Goal: Task Accomplishment & Management: Use online tool/utility

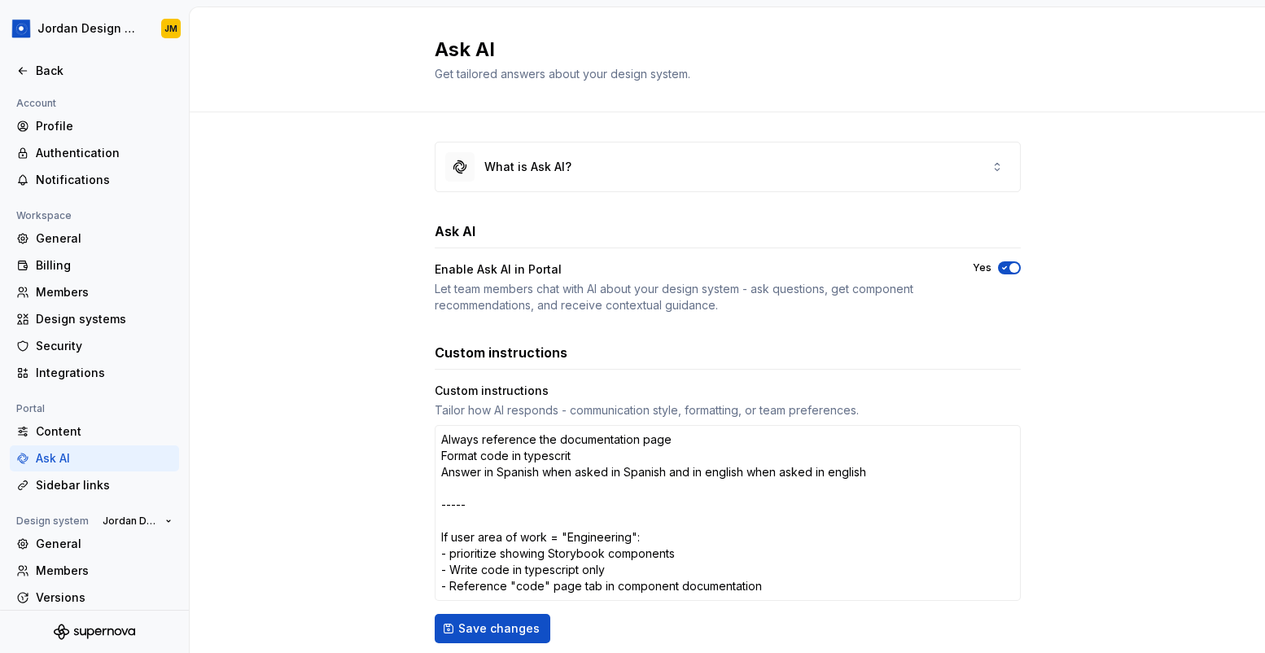
scroll to position [79, 0]
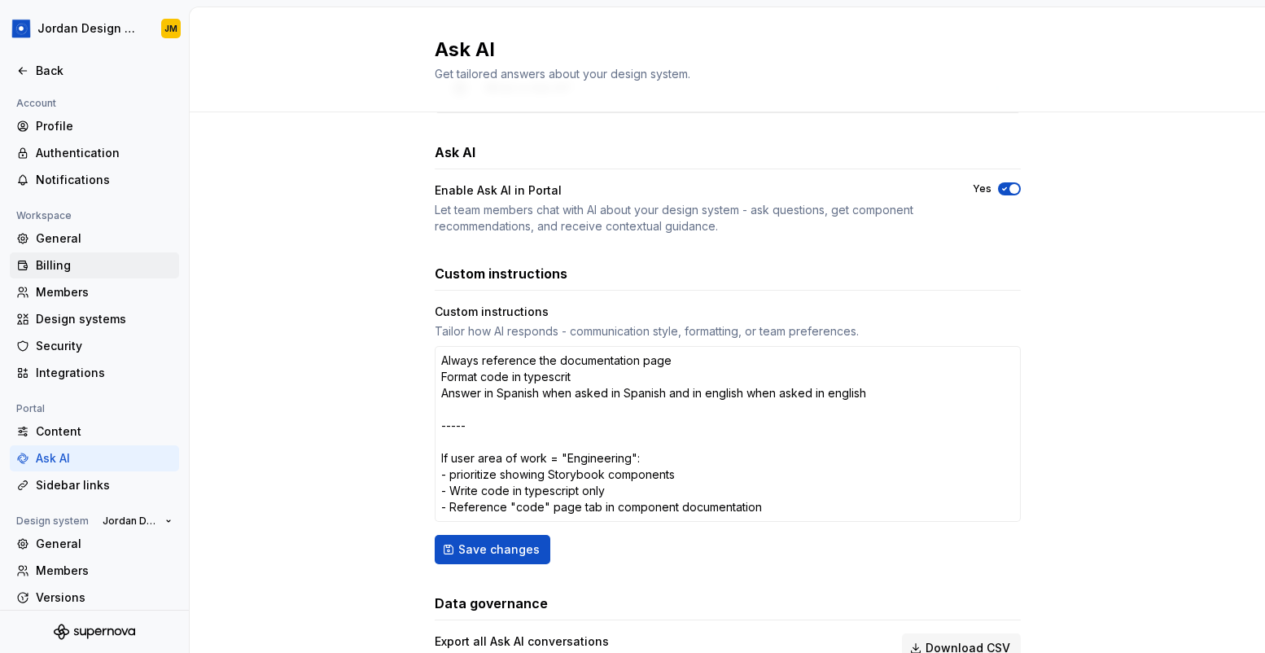
click at [72, 260] on div "Billing" at bounding box center [104, 265] width 137 height 16
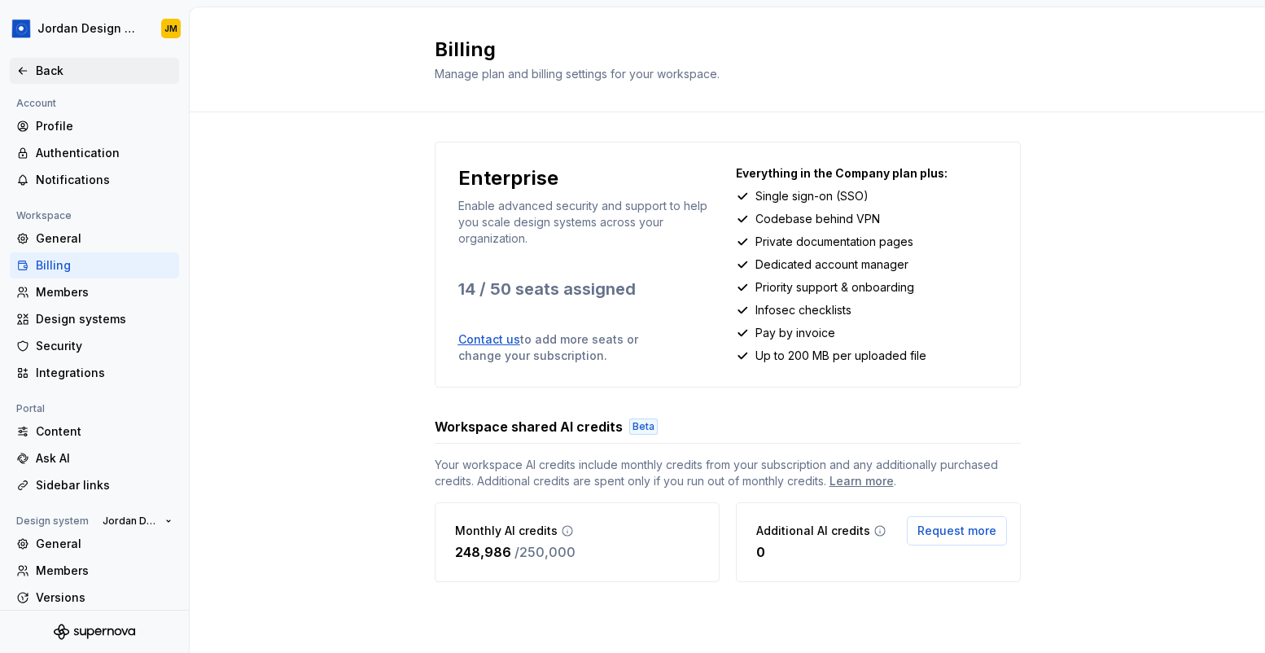
click at [86, 77] on div "Back" at bounding box center [104, 71] width 137 height 16
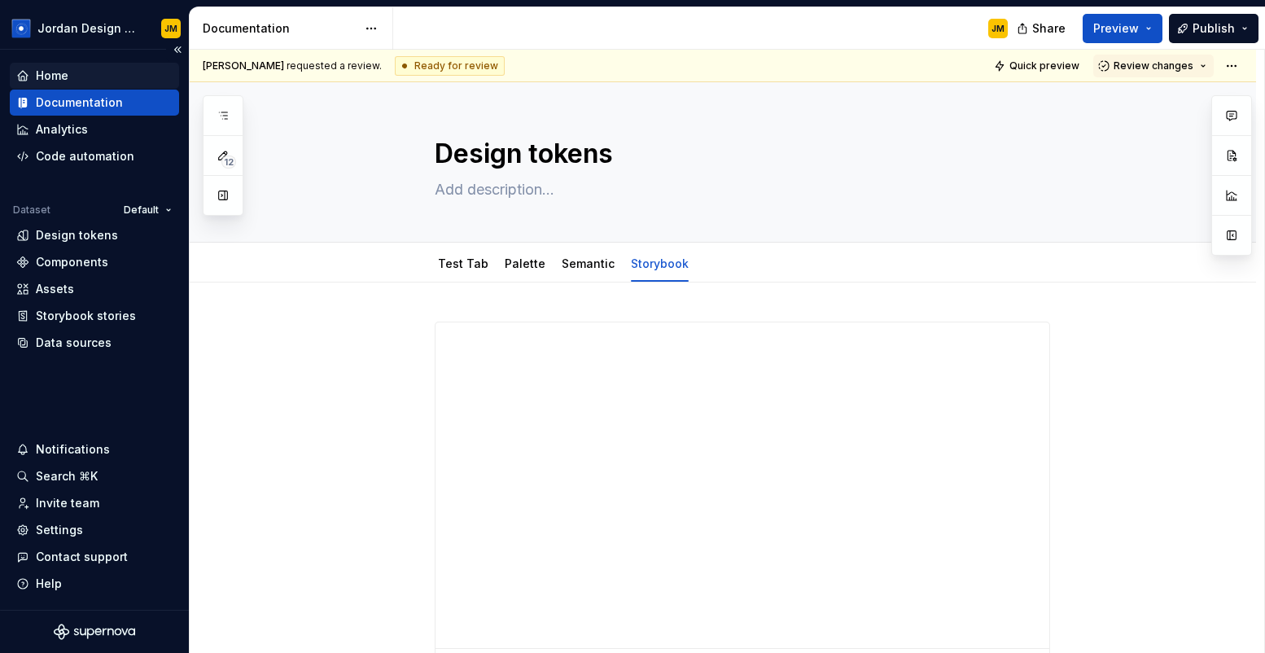
click at [107, 80] on div "Home" at bounding box center [94, 76] width 156 height 16
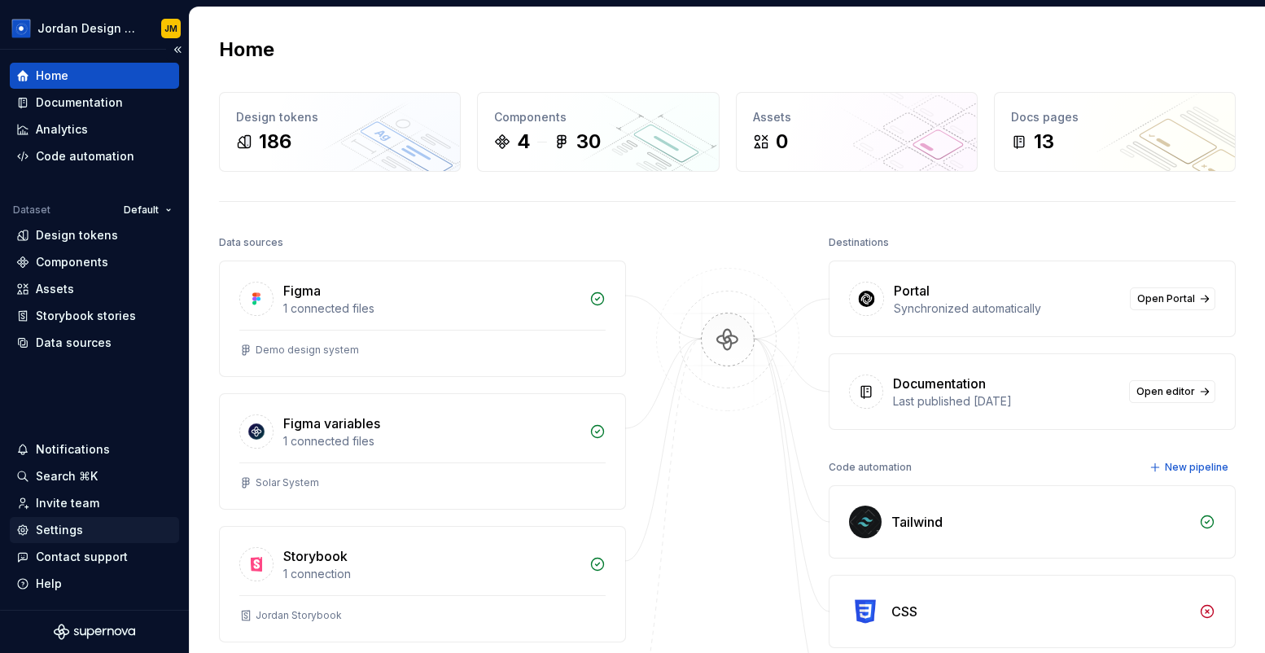
click at [85, 531] on div "Settings" at bounding box center [94, 530] width 156 height 16
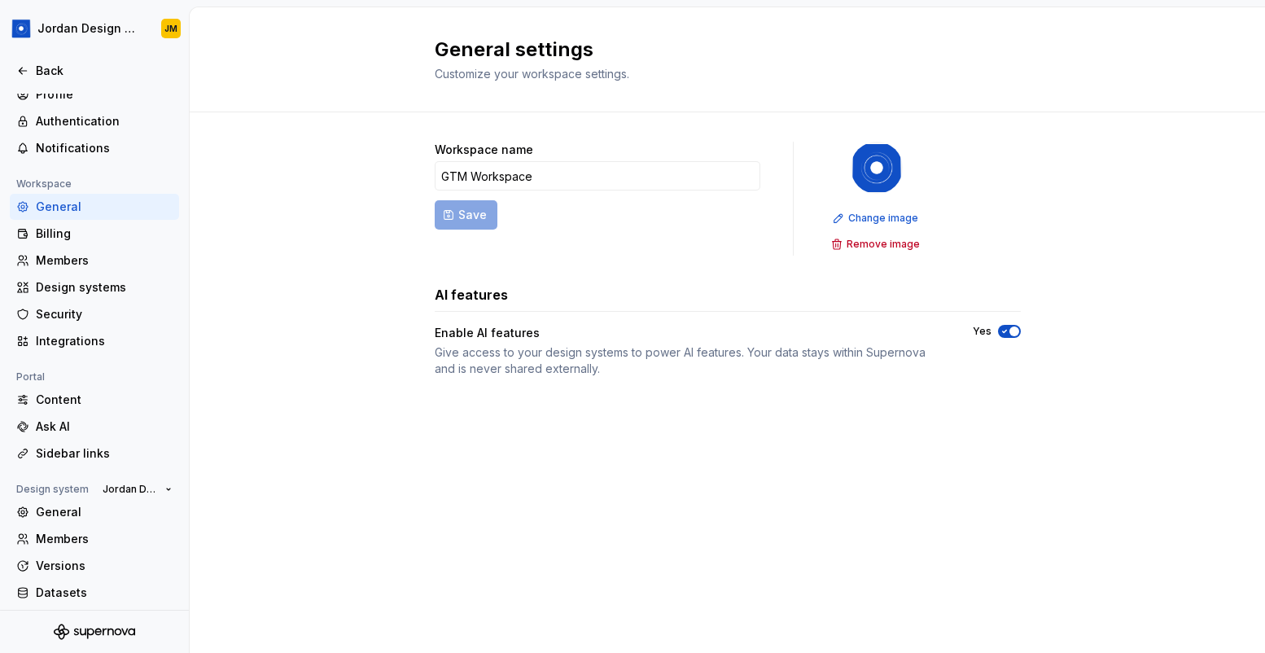
scroll to position [52, 0]
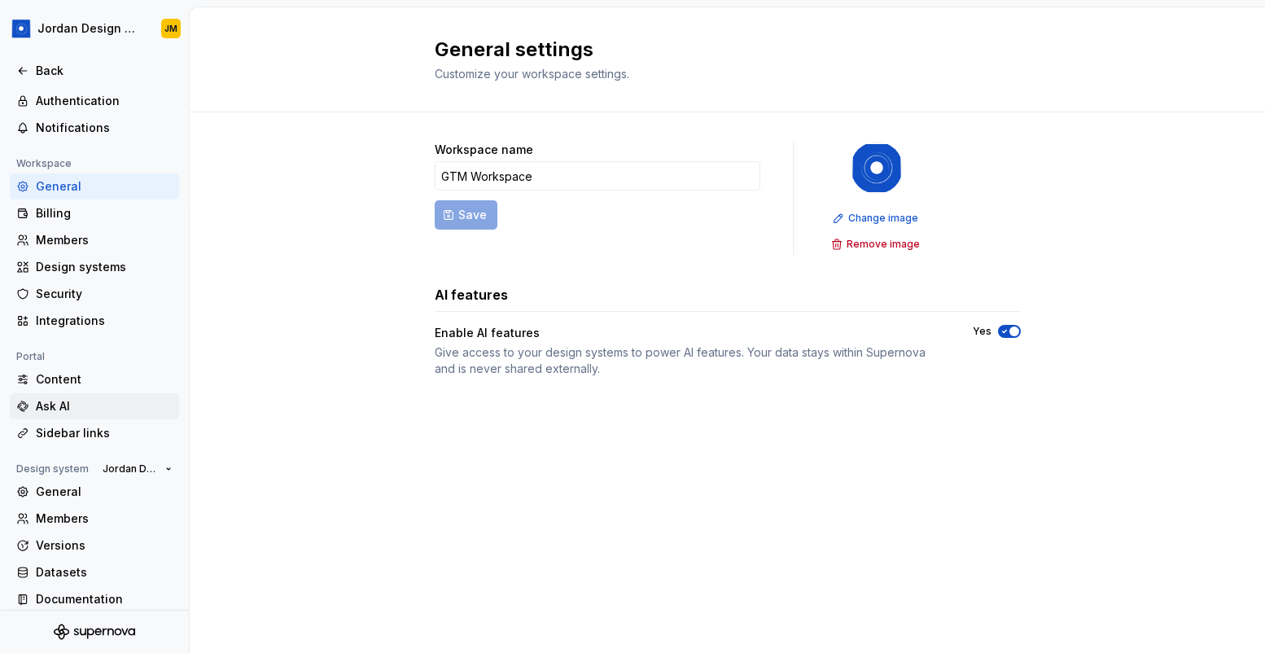
click at [77, 409] on div "Ask AI" at bounding box center [104, 406] width 137 height 16
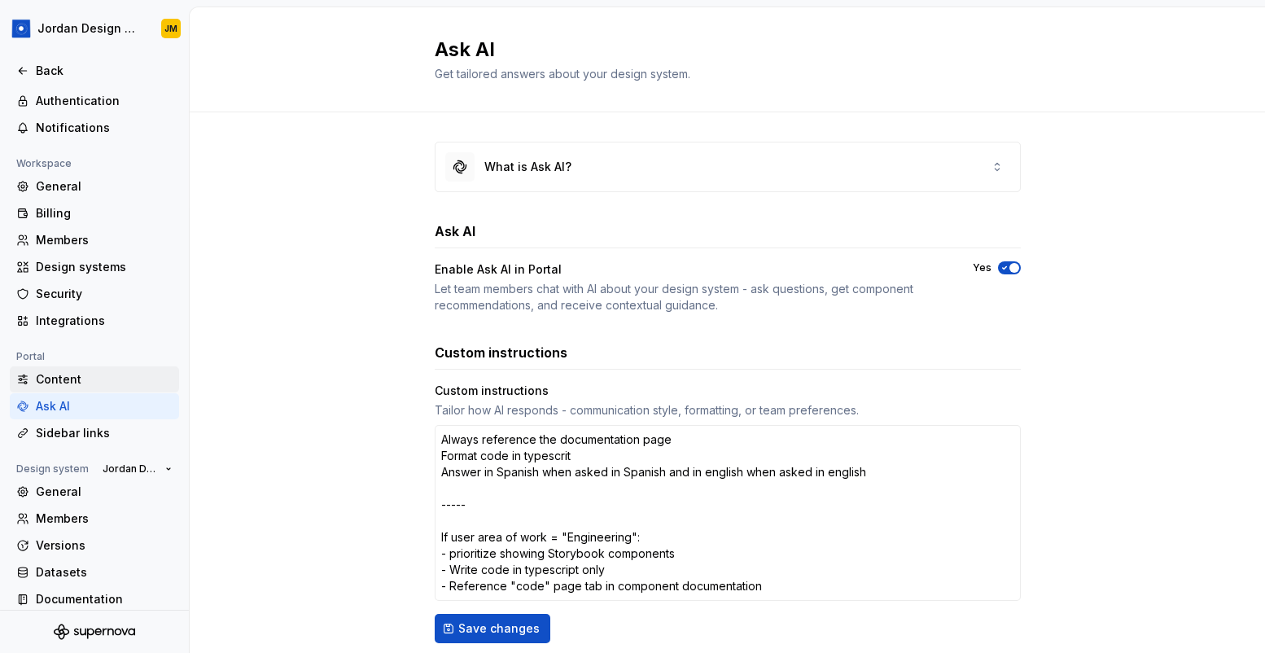
click at [80, 376] on div "Content" at bounding box center [104, 379] width 137 height 16
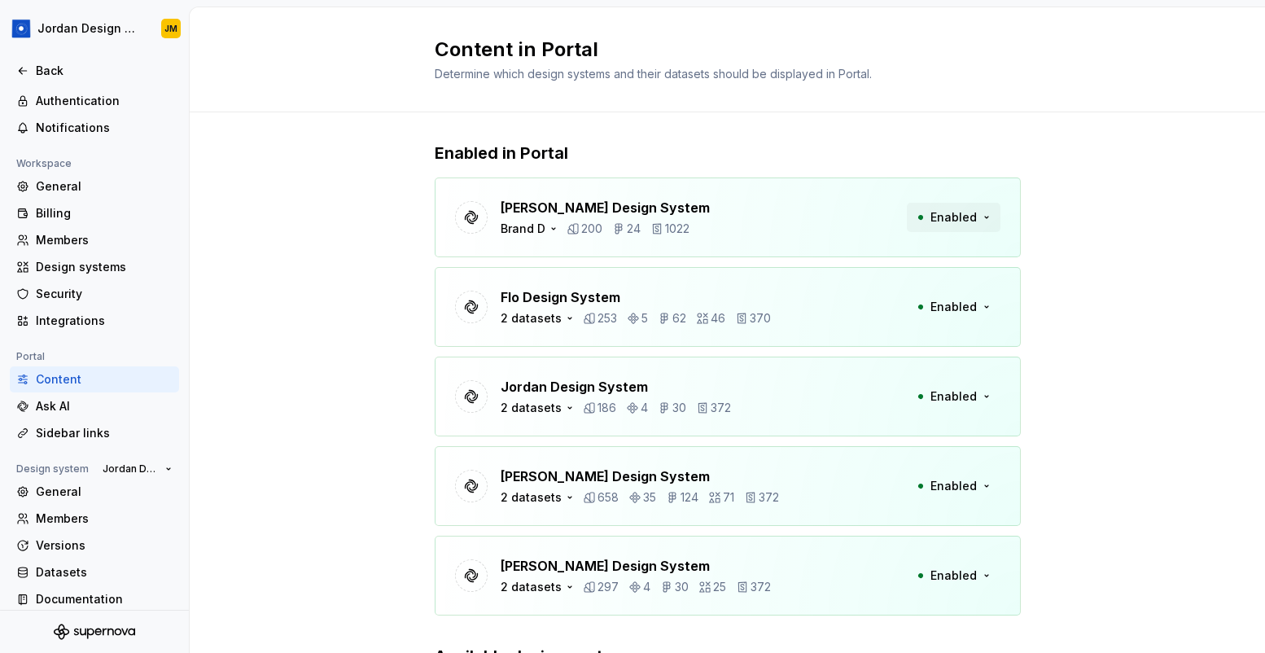
click at [958, 221] on span "Enabled" at bounding box center [953, 217] width 46 height 16
click at [907, 159] on p "Enabled in Portal" at bounding box center [728, 153] width 586 height 23
click at [547, 229] on icon "button" at bounding box center [553, 228] width 13 height 13
click at [357, 347] on div "Enabled in Portal [PERSON_NAME] Design System Brand D 200 24 1022 Enabled Flo D…" at bounding box center [727, 463] width 1075 height 703
click at [127, 408] on div "Ask AI" at bounding box center [104, 406] width 137 height 16
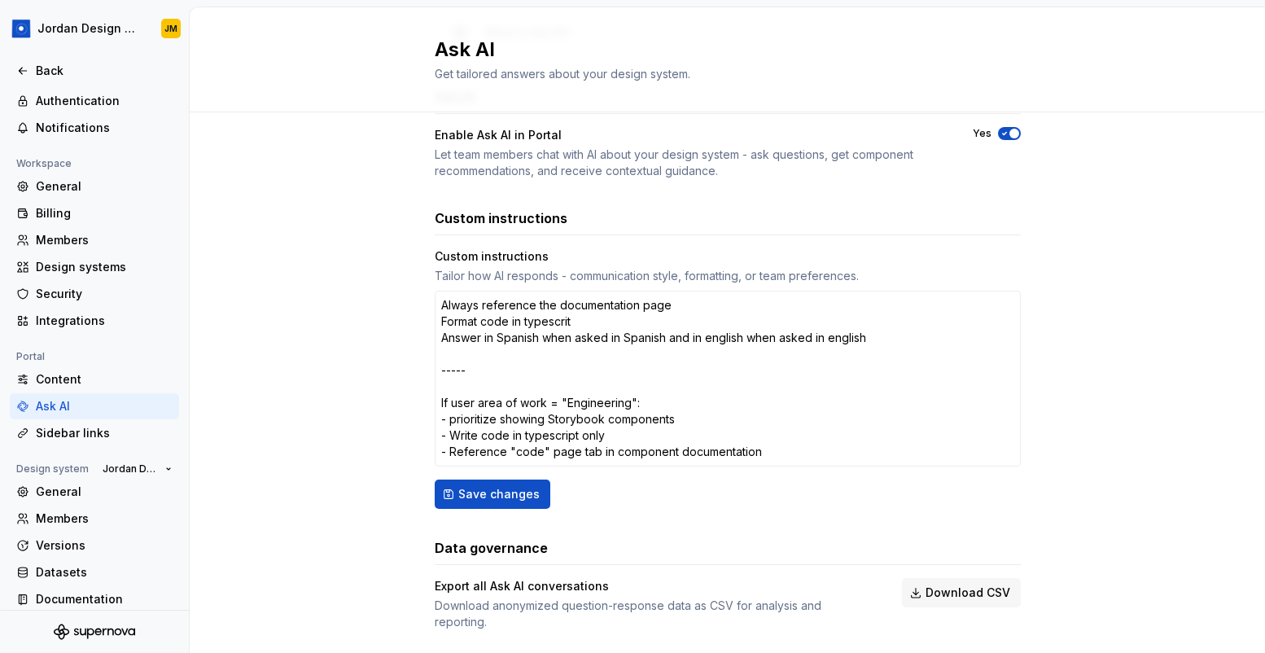
scroll to position [140, 0]
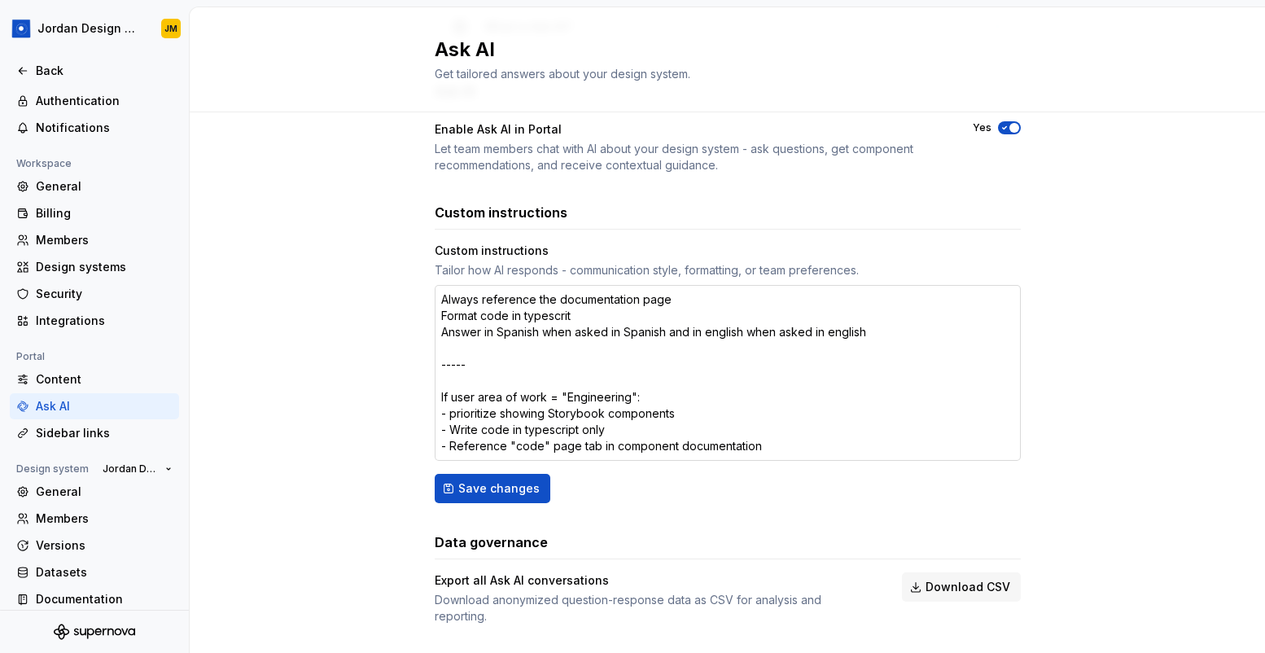
click at [494, 339] on textarea "Always reference the documentation page Format code in typescrit Answer in Span…" at bounding box center [728, 373] width 586 height 176
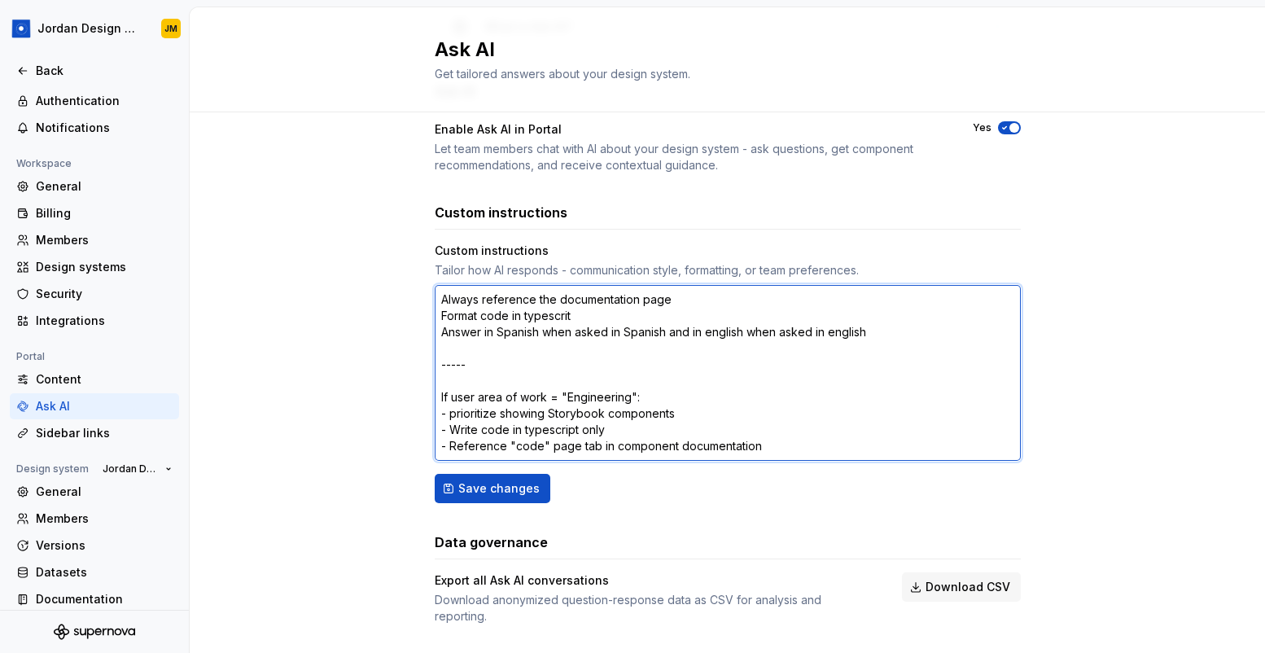
click at [489, 345] on textarea "Always reference the documentation page Format code in typescrit Answer in Span…" at bounding box center [728, 373] width 586 height 176
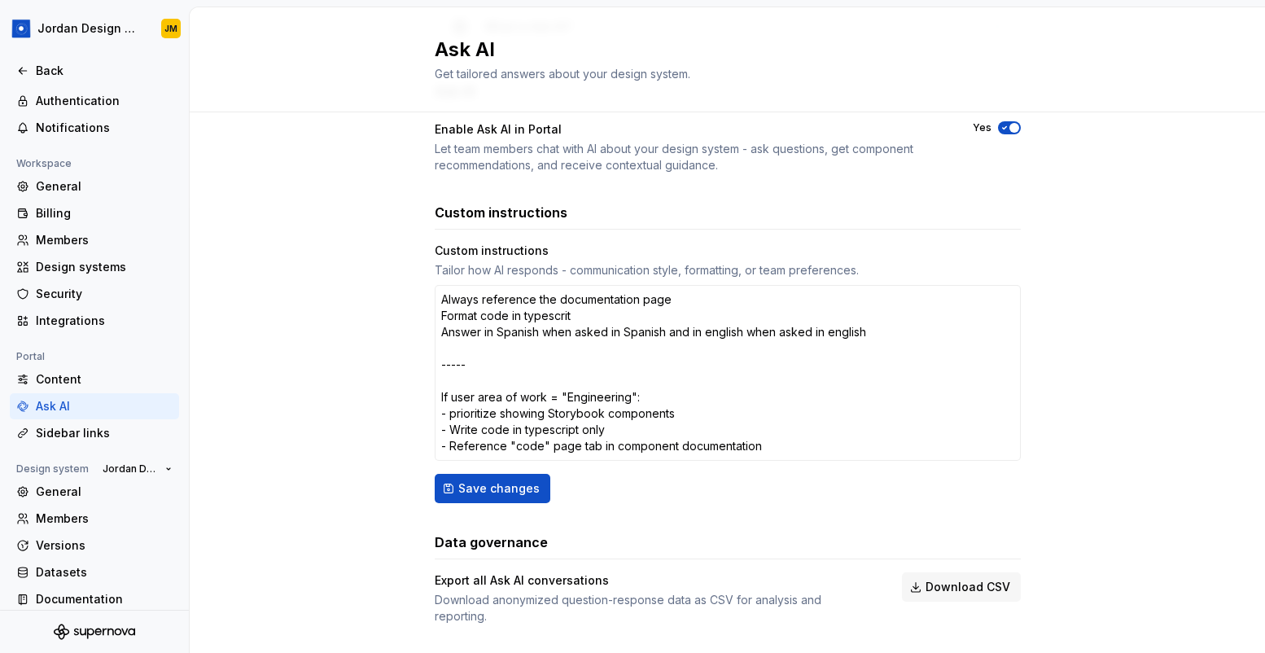
type textarea "*"
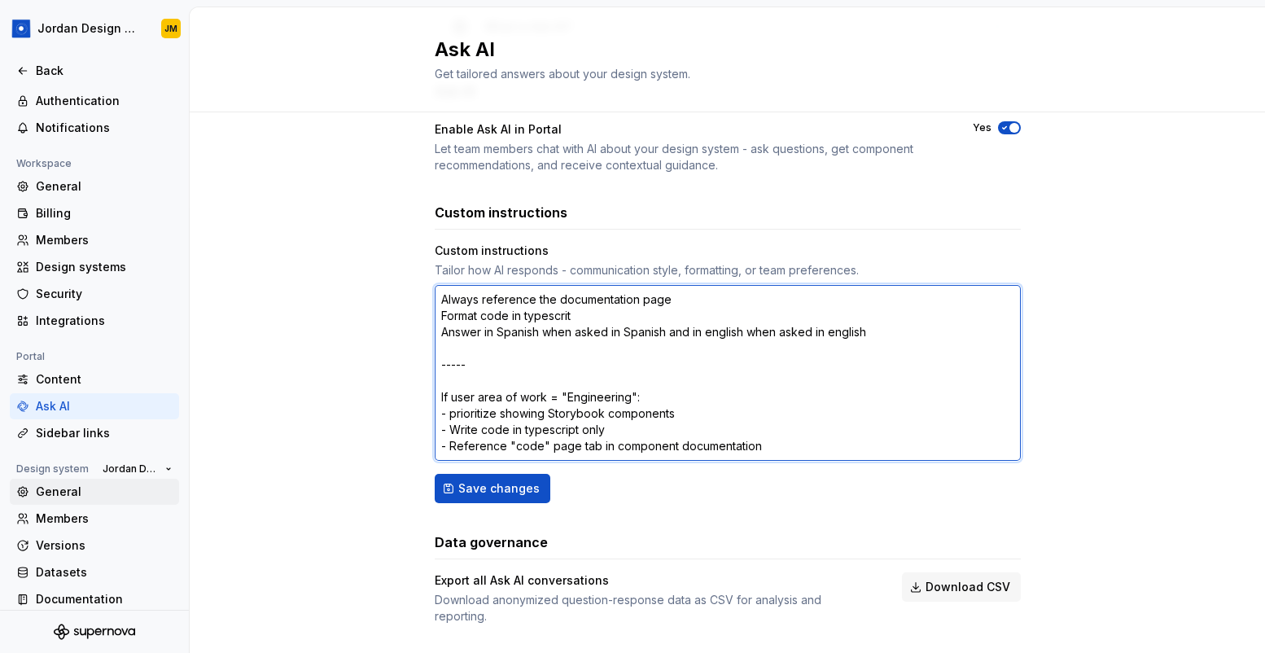
scroll to position [64, 0]
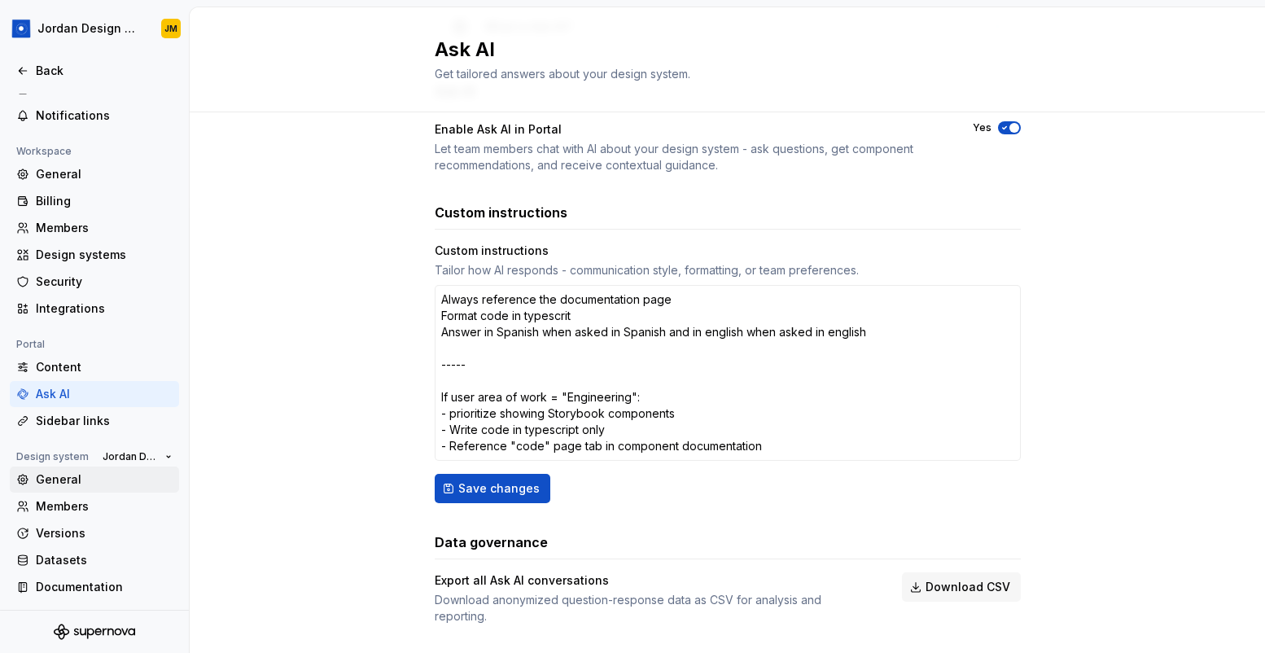
click at [81, 480] on div "General" at bounding box center [104, 479] width 137 height 16
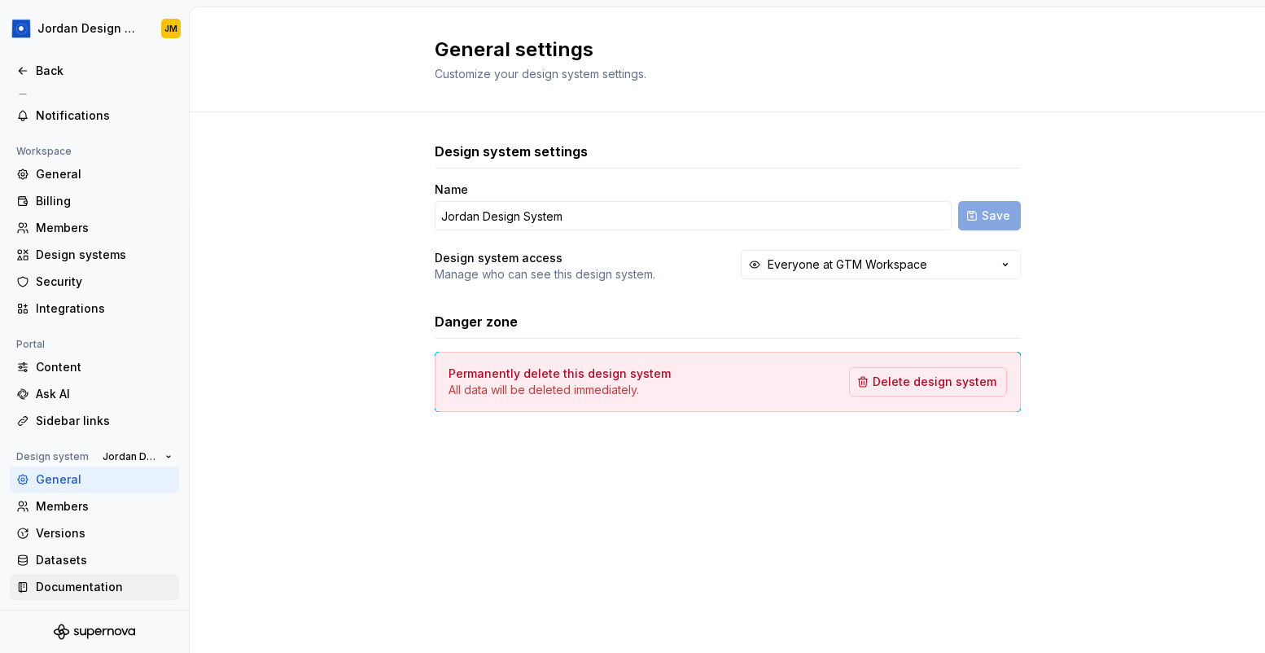
click at [99, 584] on div "Documentation" at bounding box center [104, 587] width 137 height 16
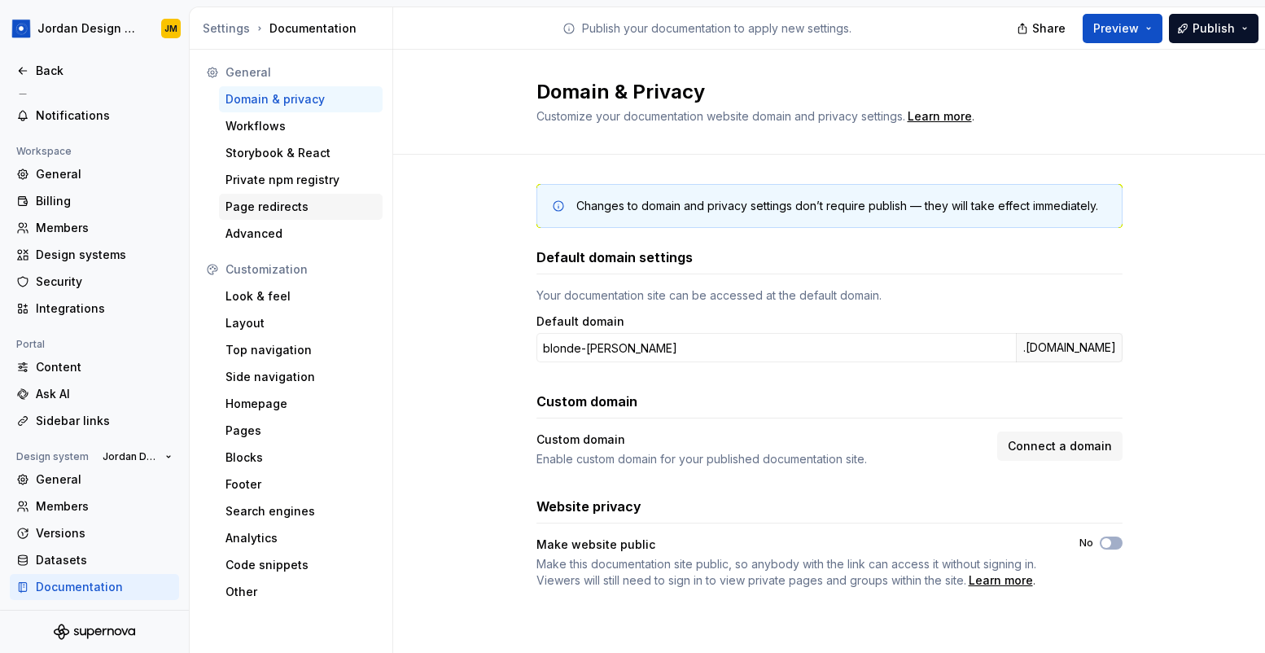
click at [297, 208] on div "Page redirects" at bounding box center [300, 207] width 151 height 16
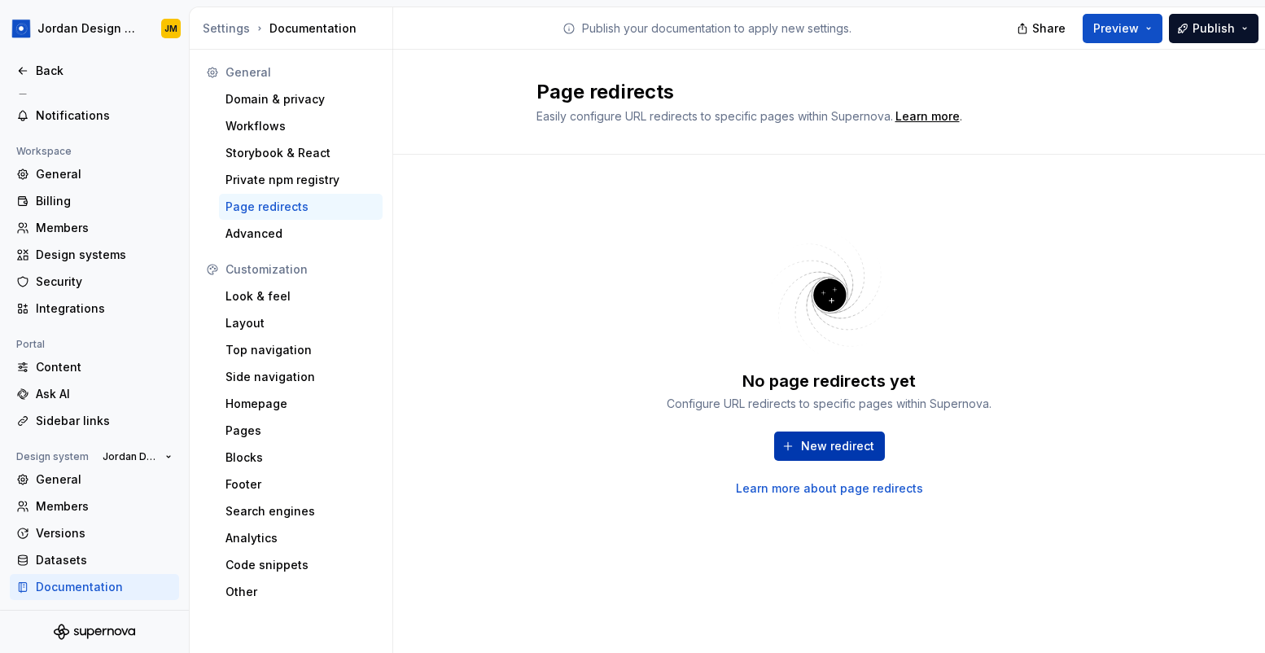
click at [836, 452] on span "New redirect" at bounding box center [837, 446] width 73 height 16
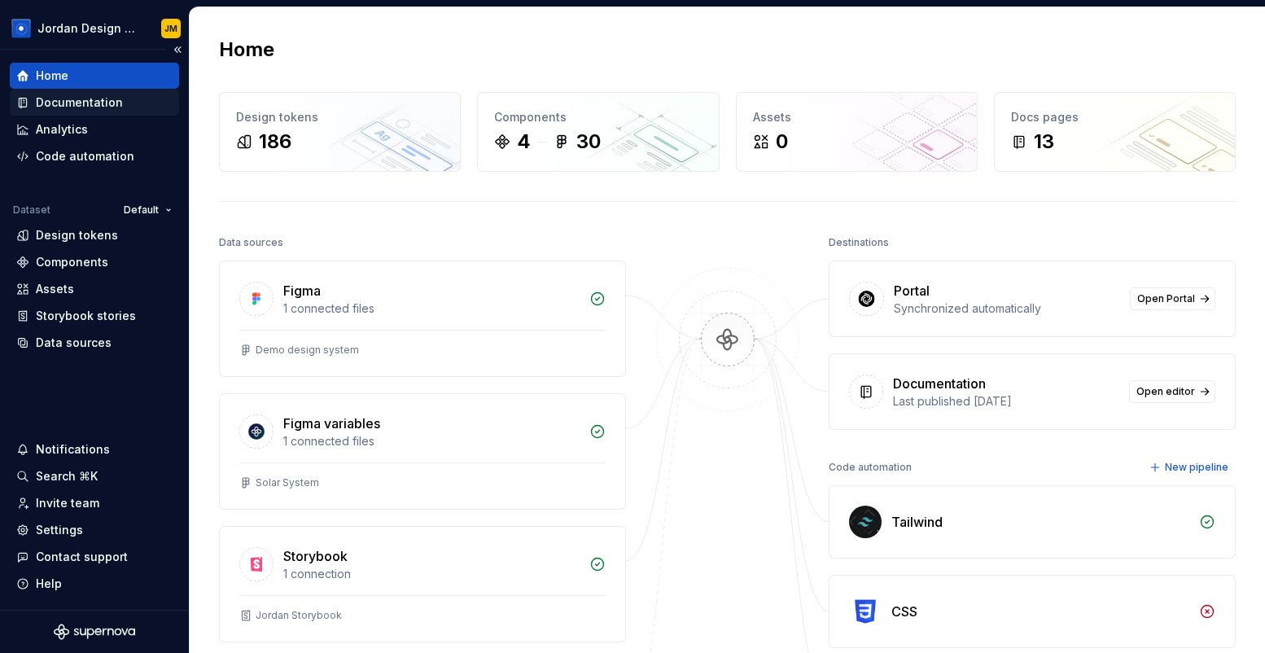
click at [140, 104] on div "Documentation" at bounding box center [94, 102] width 156 height 16
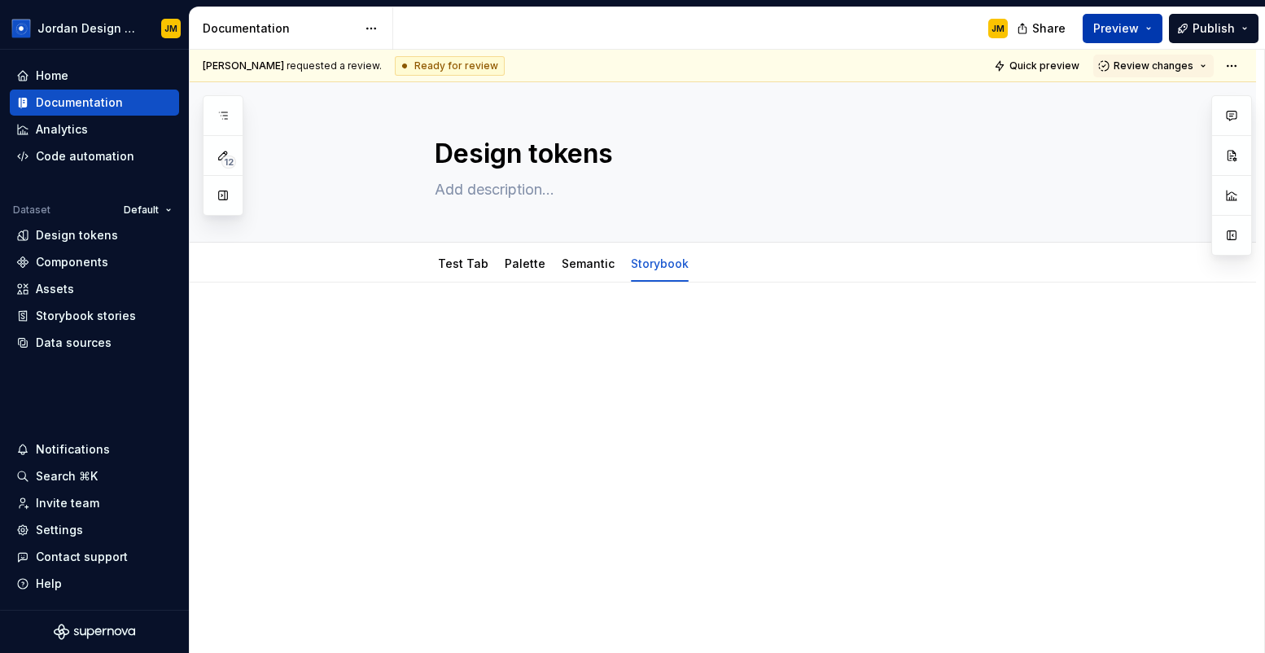
click at [1133, 32] on span "Preview" at bounding box center [1116, 28] width 46 height 16
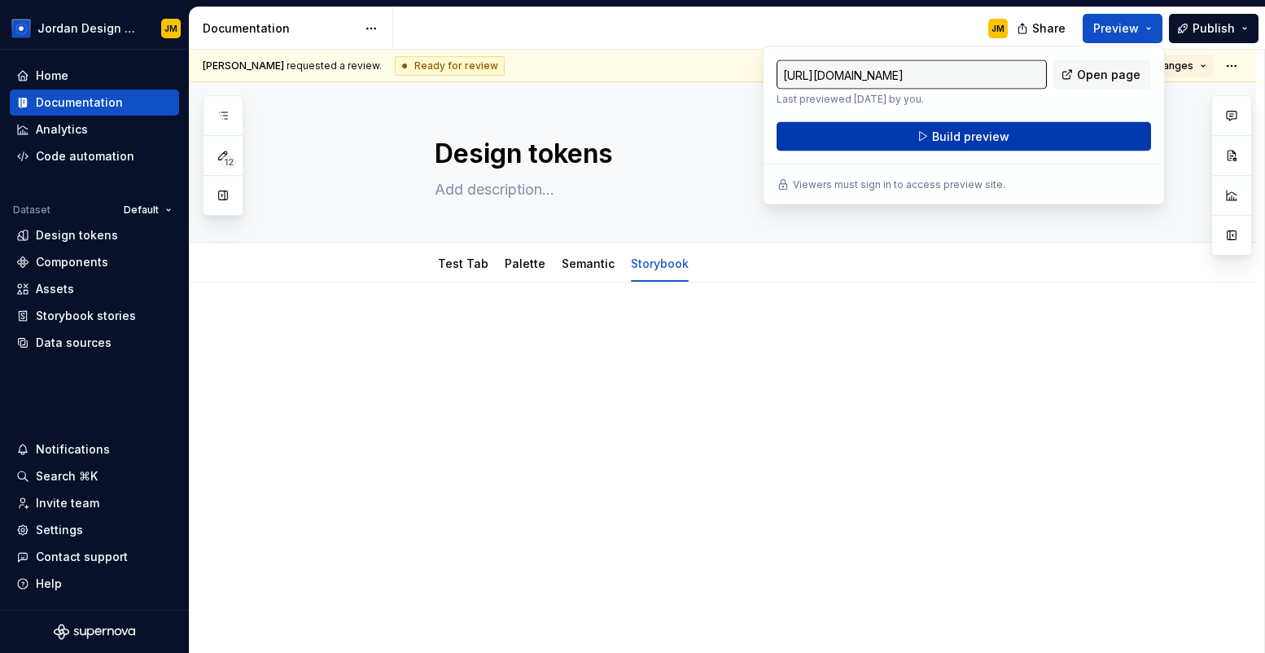
click at [1025, 130] on button "Build preview" at bounding box center [963, 136] width 374 height 29
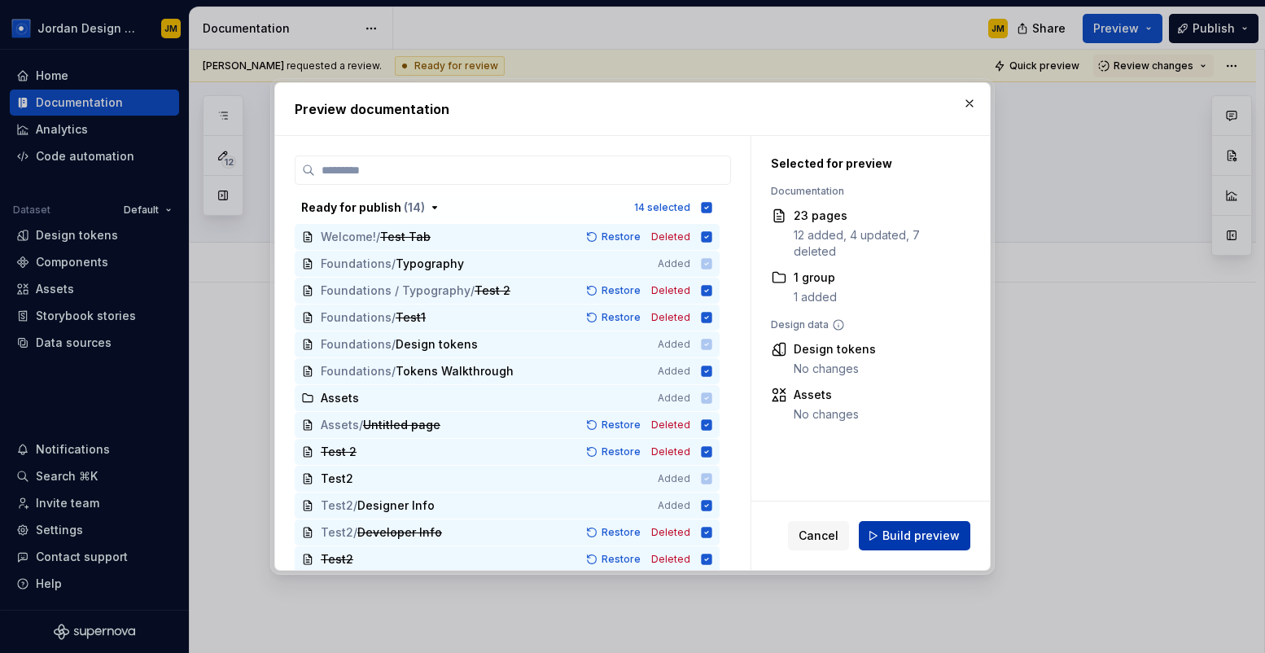
click at [907, 537] on span "Build preview" at bounding box center [920, 535] width 77 height 16
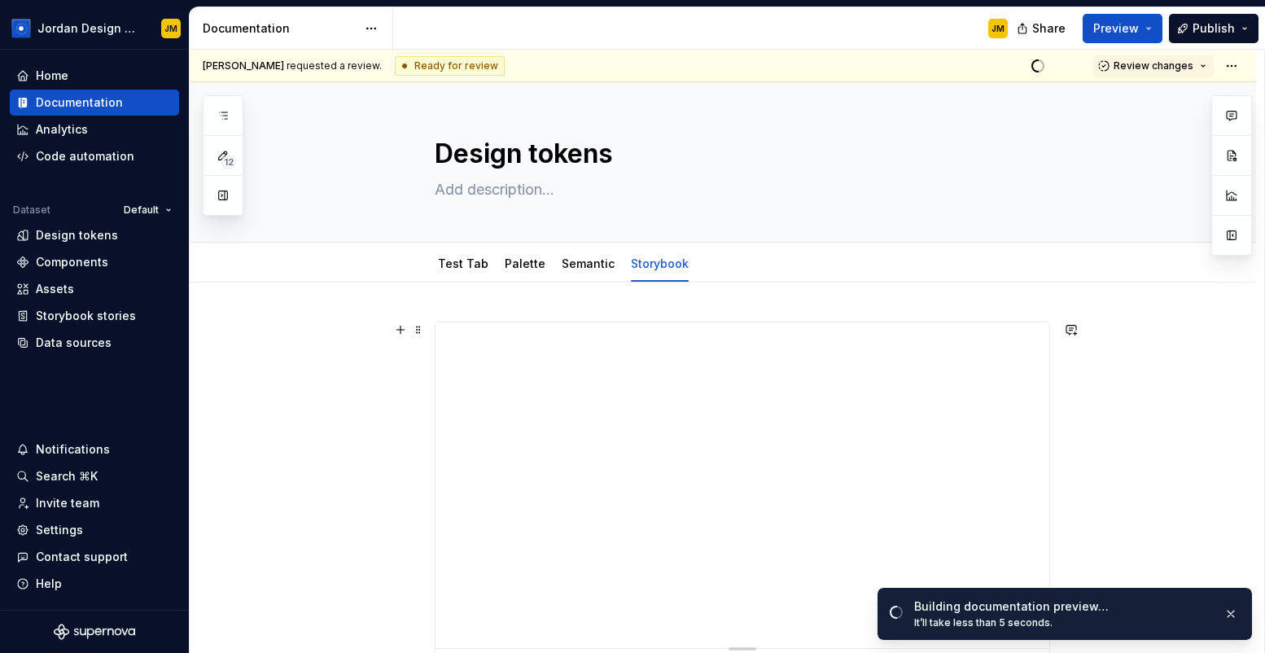
scroll to position [102, 0]
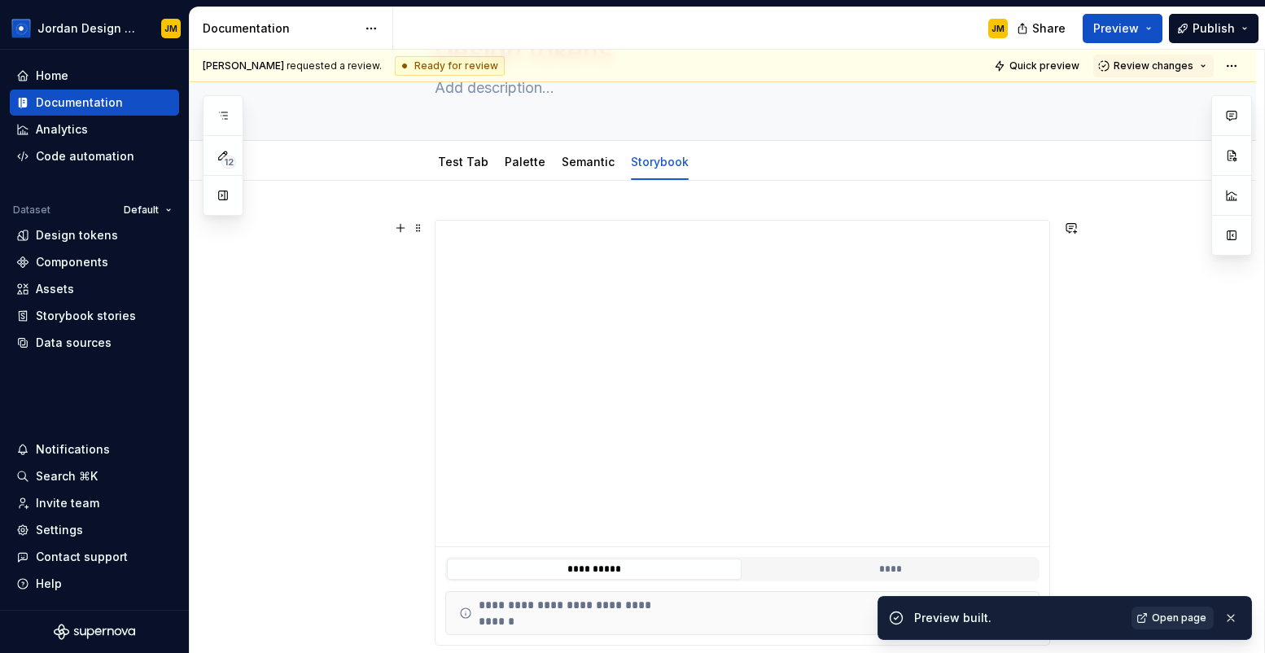
click at [1193, 621] on span "Open page" at bounding box center [1179, 617] width 55 height 13
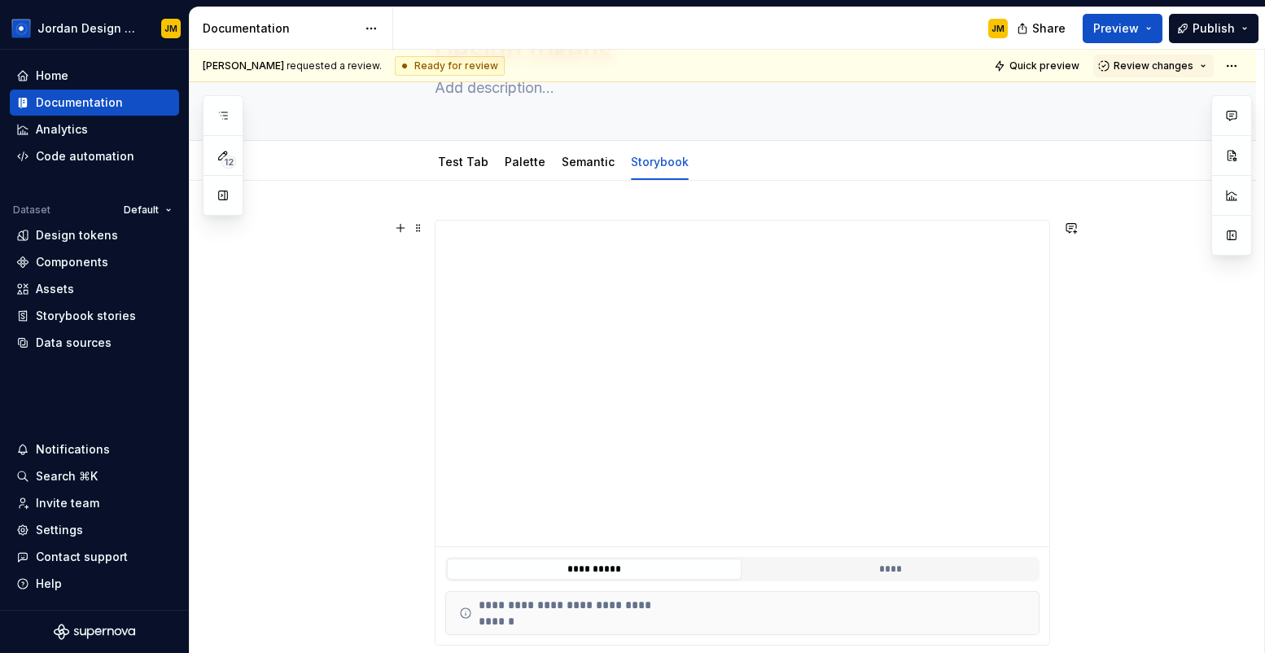
type textarea "*"
